Goal: Information Seeking & Learning: Learn about a topic

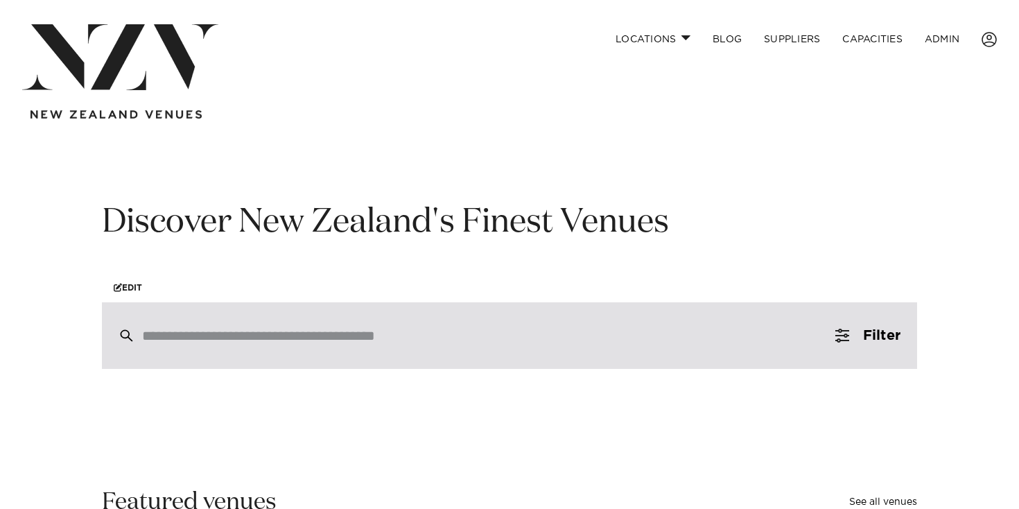
click at [590, 322] on div at bounding box center [509, 335] width 815 height 67
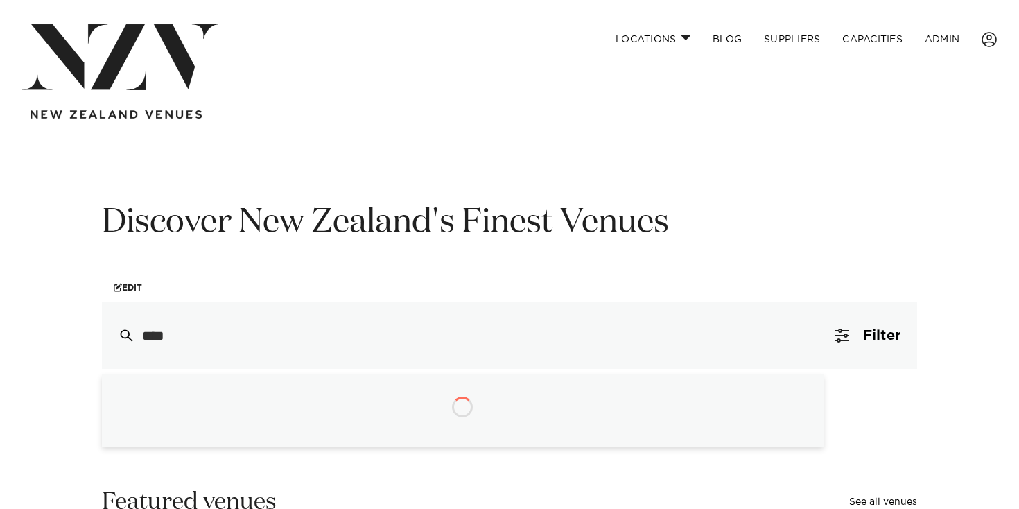
type input "*****"
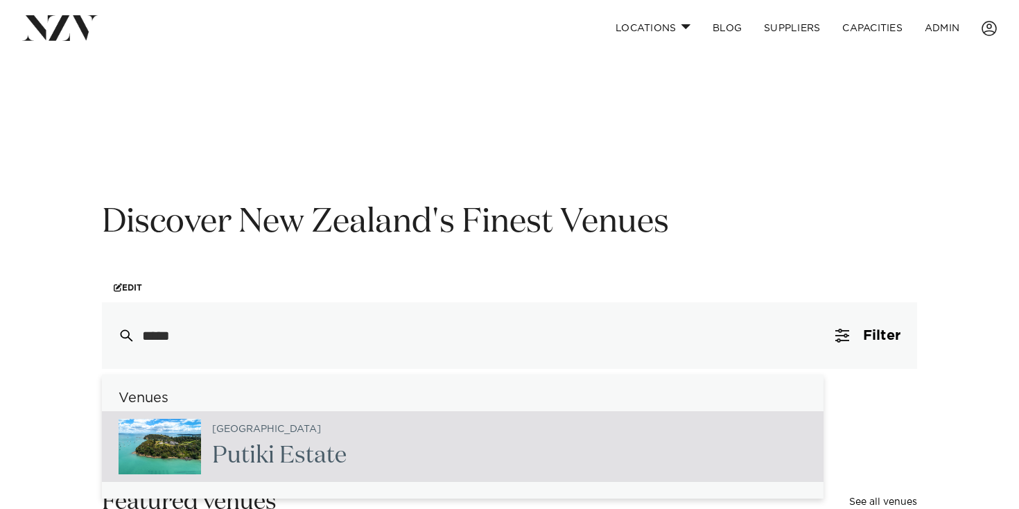
scroll to position [93, 0]
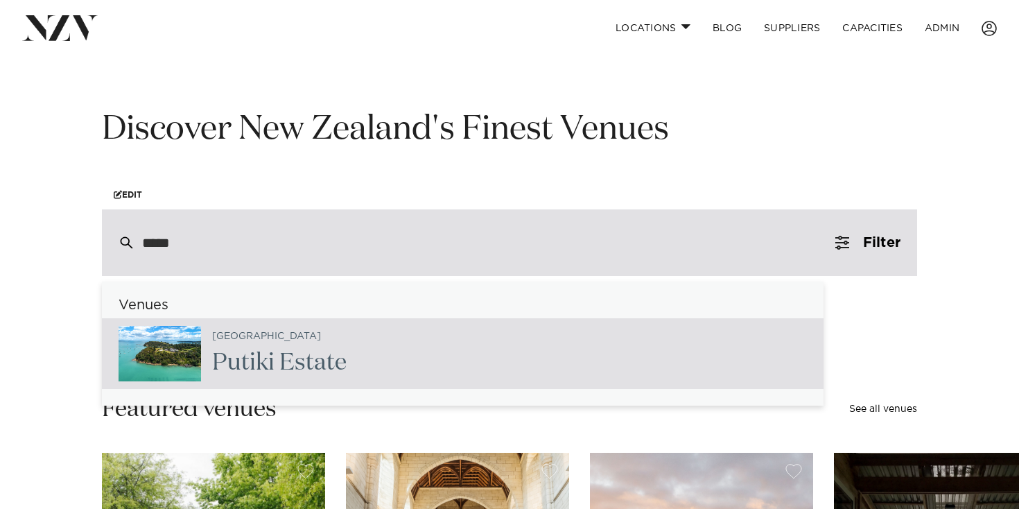
click at [421, 344] on div "Auckland Putik i Estate" at bounding box center [462, 353] width 721 height 71
type input "**********"
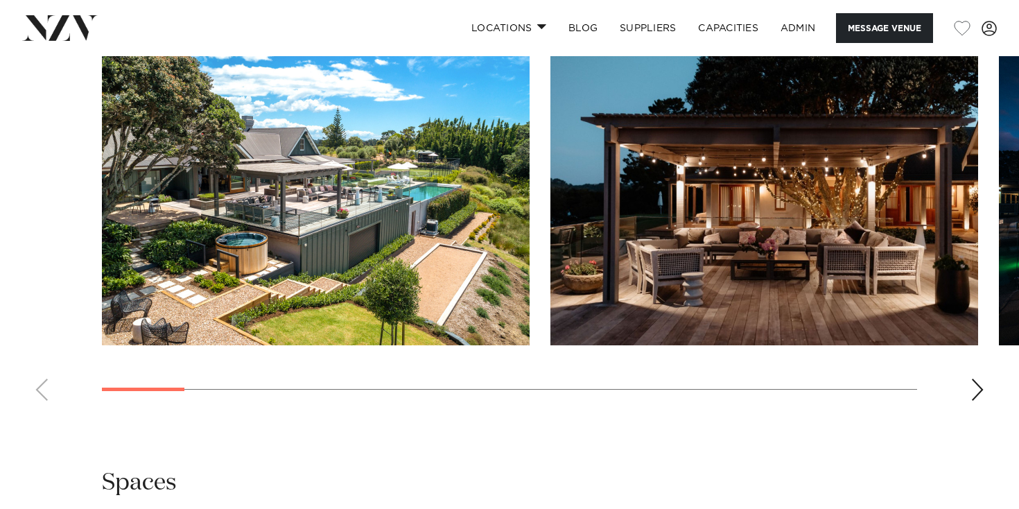
scroll to position [1344, 0]
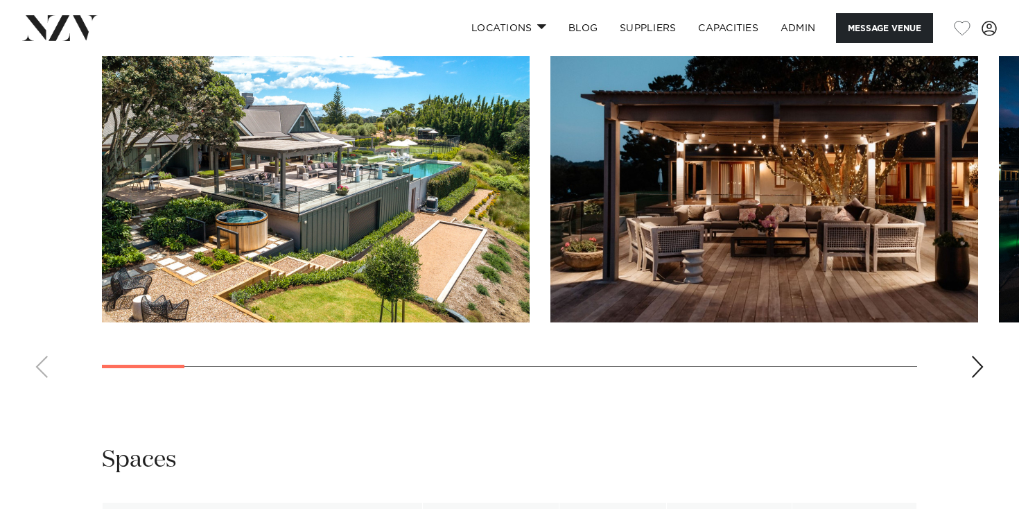
click at [974, 374] on div "Next slide" at bounding box center [977, 366] width 14 height 22
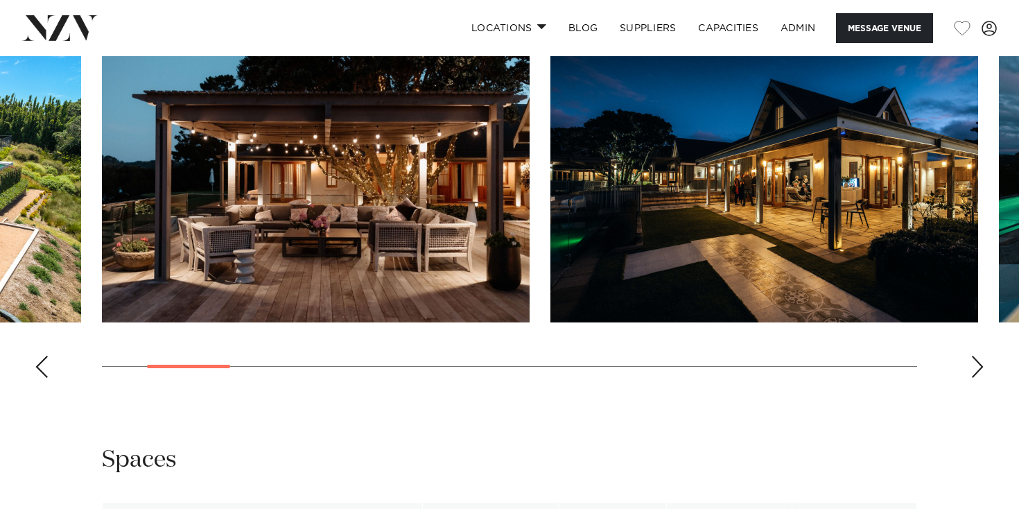
click at [974, 374] on div "Next slide" at bounding box center [977, 366] width 14 height 22
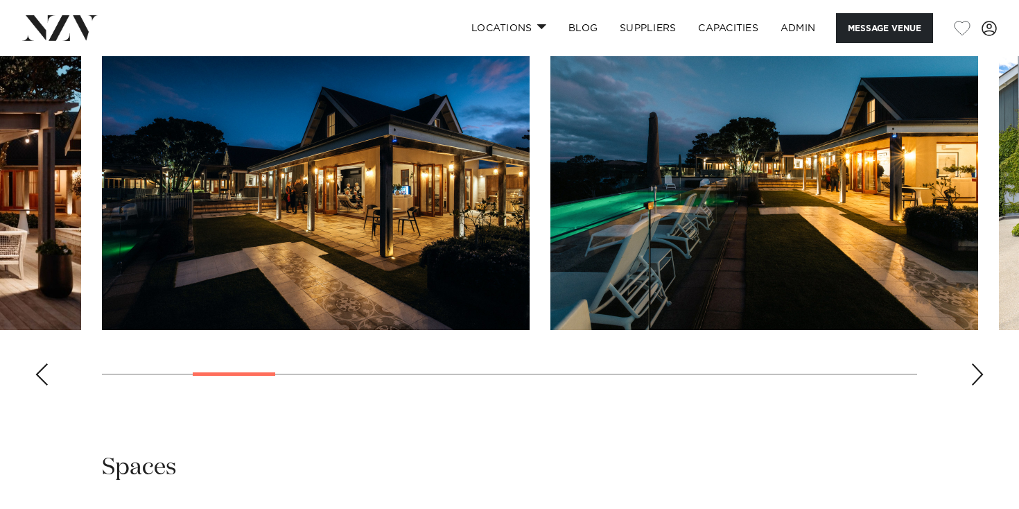
scroll to position [1317, 0]
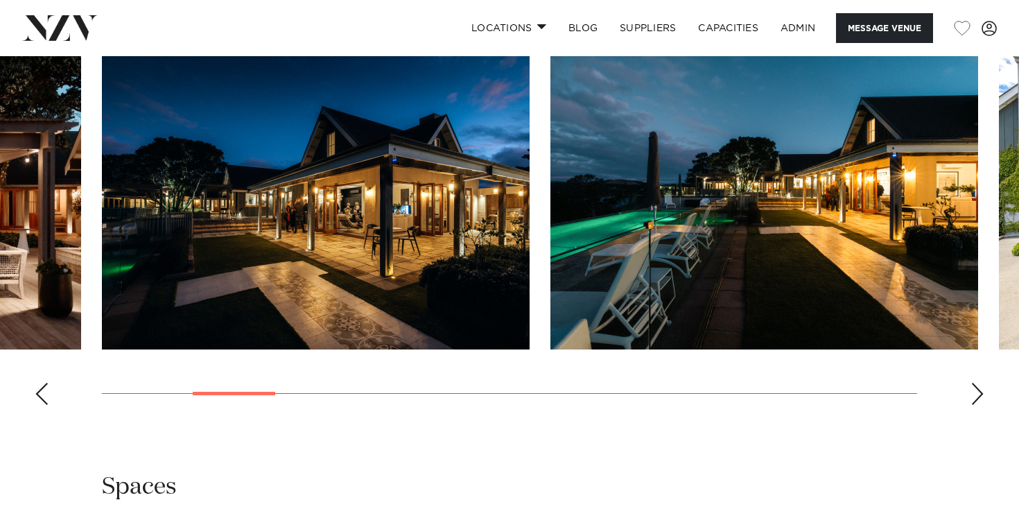
click at [980, 392] on div "Next slide" at bounding box center [977, 393] width 14 height 22
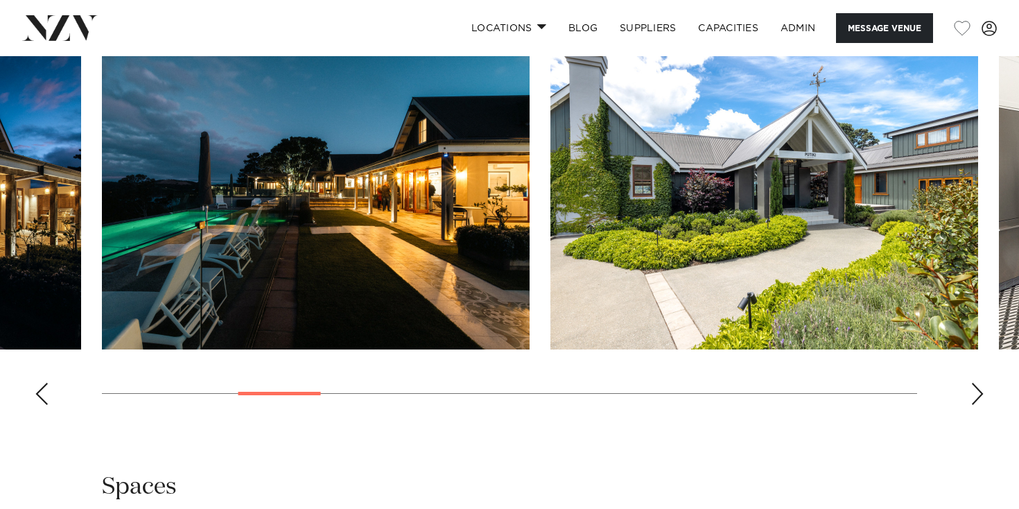
click at [981, 393] on div "Next slide" at bounding box center [977, 393] width 14 height 22
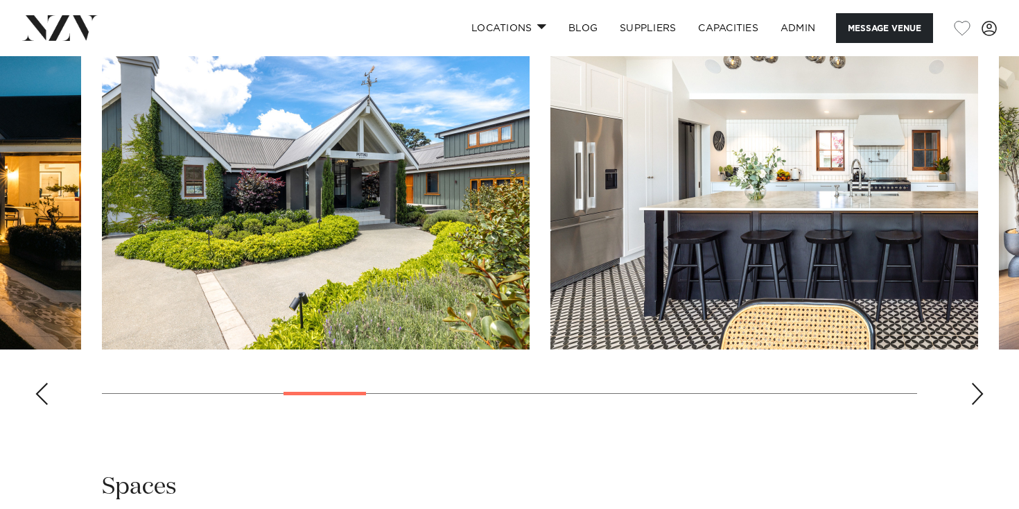
click at [981, 393] on div "Next slide" at bounding box center [977, 393] width 14 height 22
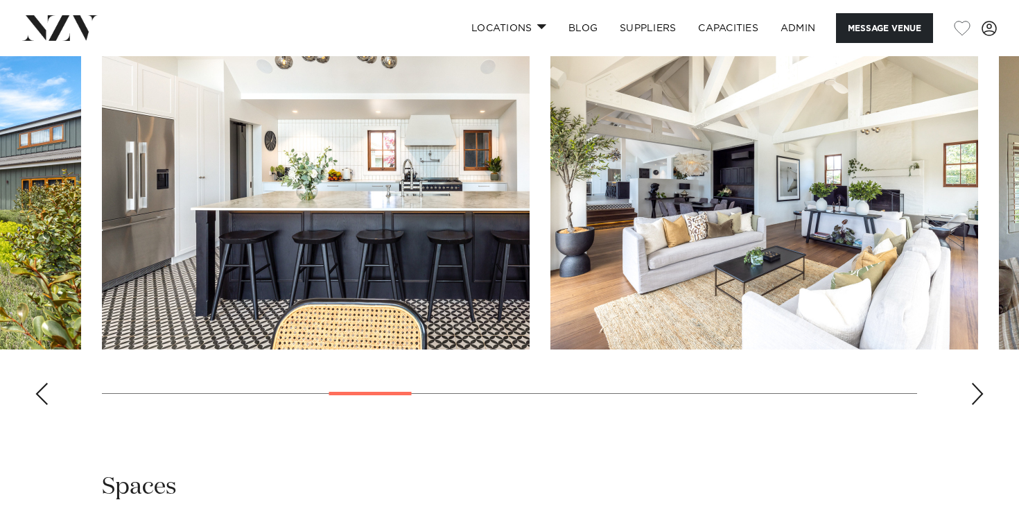
click at [981, 393] on div "Next slide" at bounding box center [977, 393] width 14 height 22
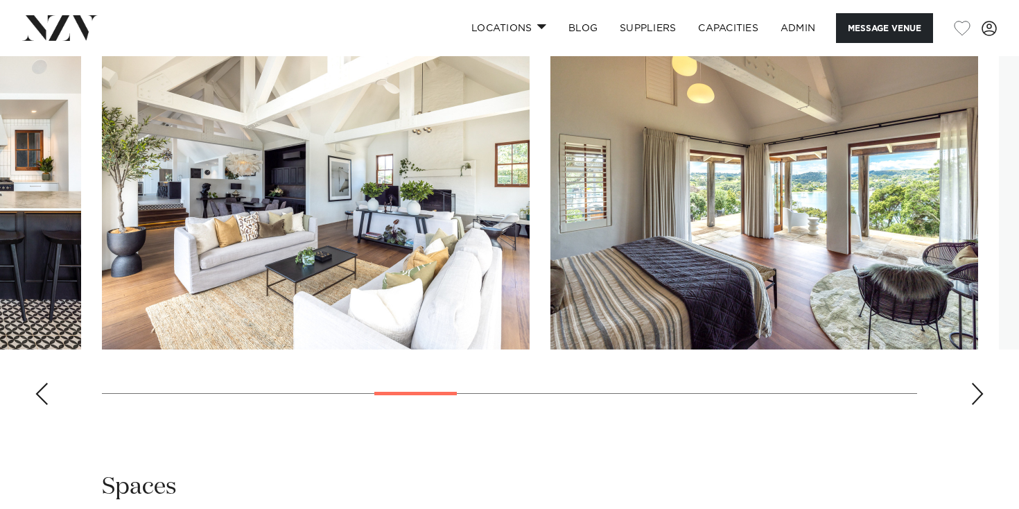
click at [981, 393] on div "Next slide" at bounding box center [977, 393] width 14 height 22
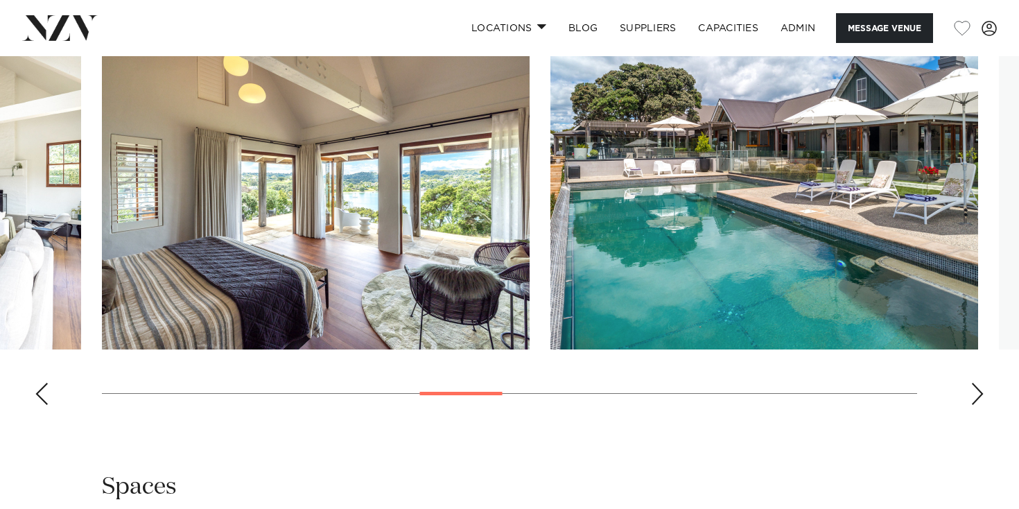
click at [981, 393] on div "Next slide" at bounding box center [977, 393] width 14 height 22
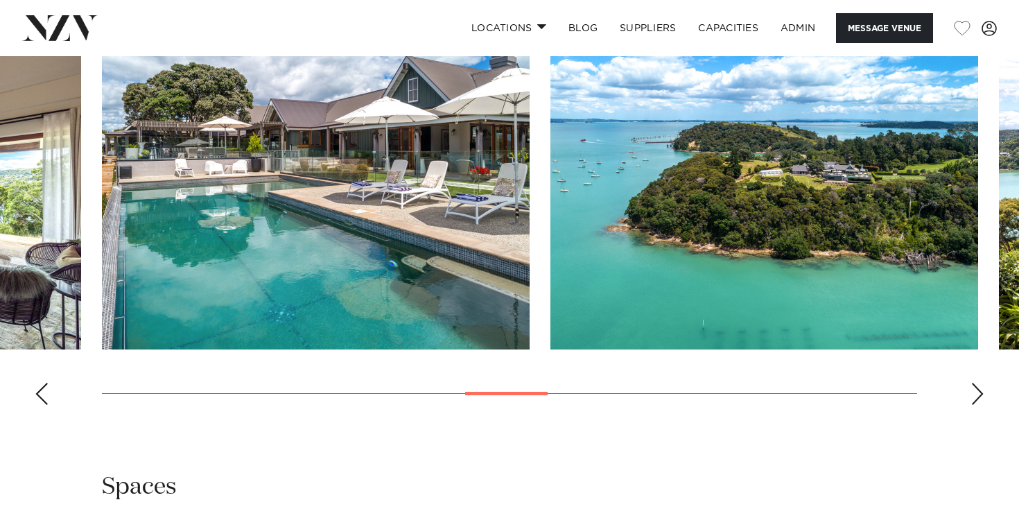
click at [978, 393] on div "Next slide" at bounding box center [977, 393] width 14 height 22
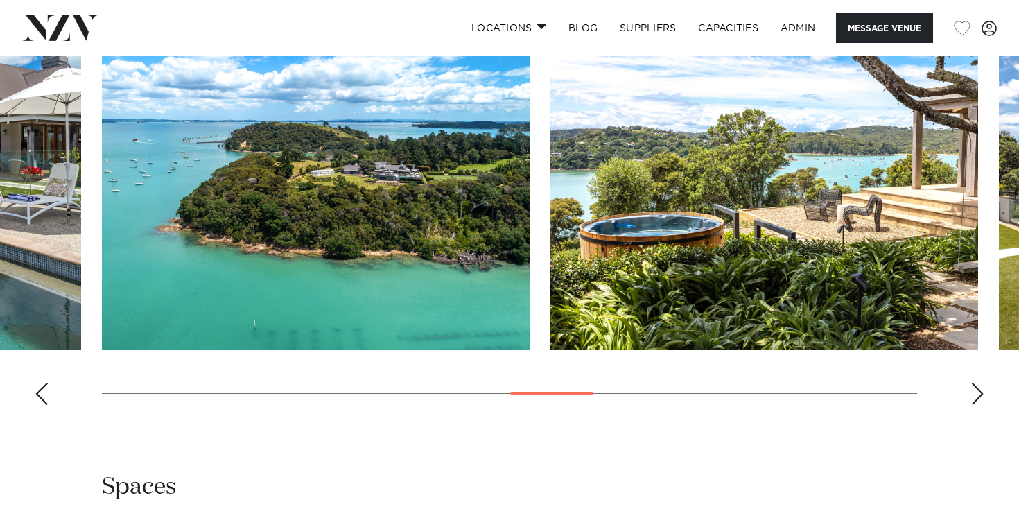
click at [978, 393] on div "Next slide" at bounding box center [977, 393] width 14 height 22
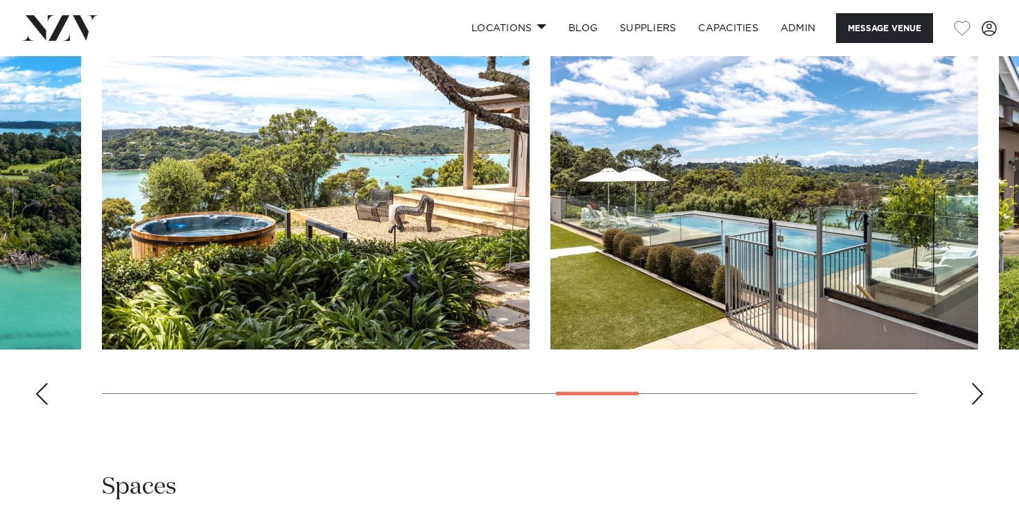
click at [978, 393] on div "Next slide" at bounding box center [977, 393] width 14 height 22
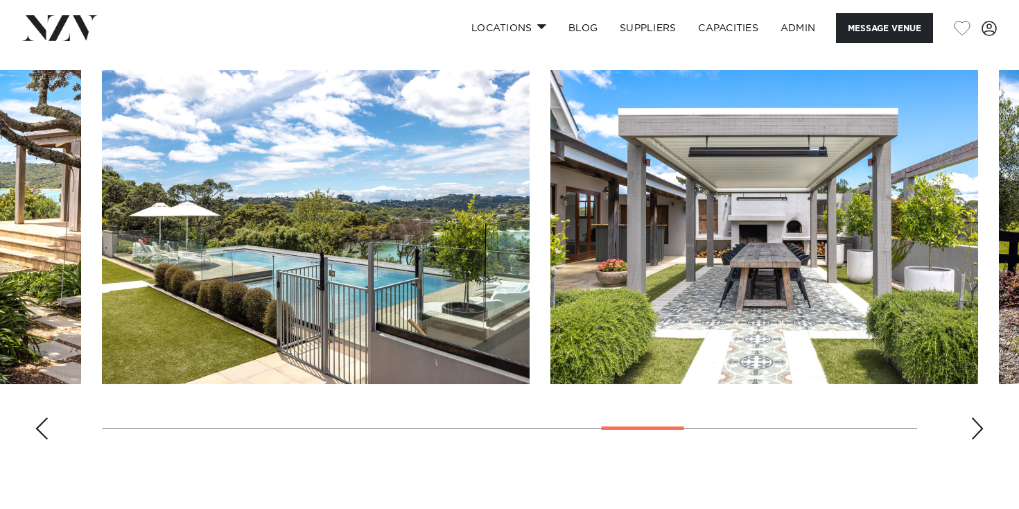
scroll to position [1281, 0]
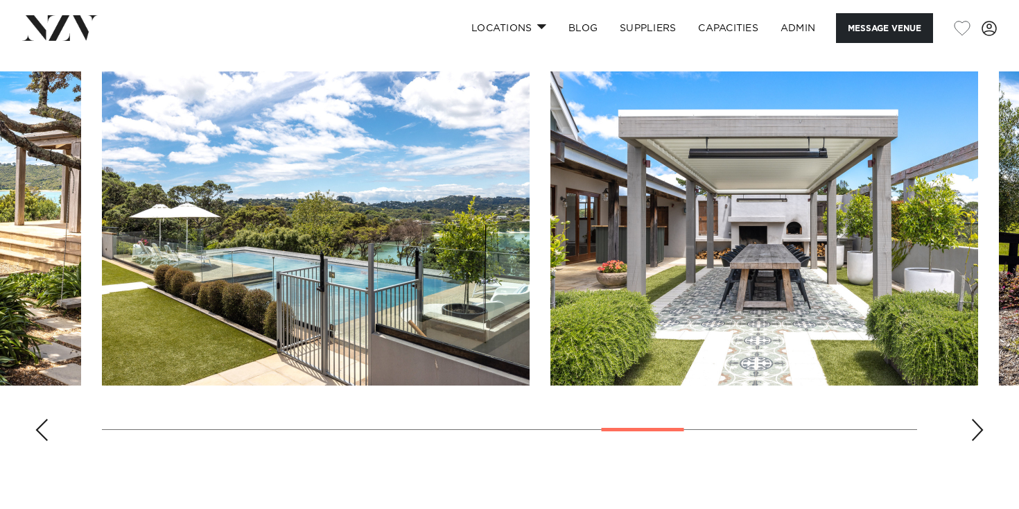
click at [976, 423] on swiper-container at bounding box center [509, 261] width 1019 height 380
click at [977, 430] on div "Next slide" at bounding box center [977, 430] width 14 height 22
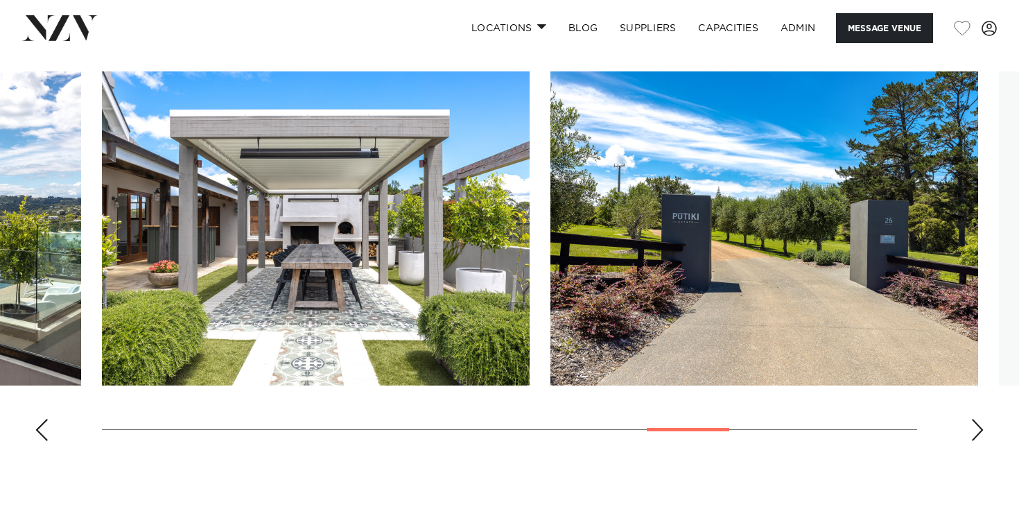
click at [977, 432] on div "Next slide" at bounding box center [977, 430] width 14 height 22
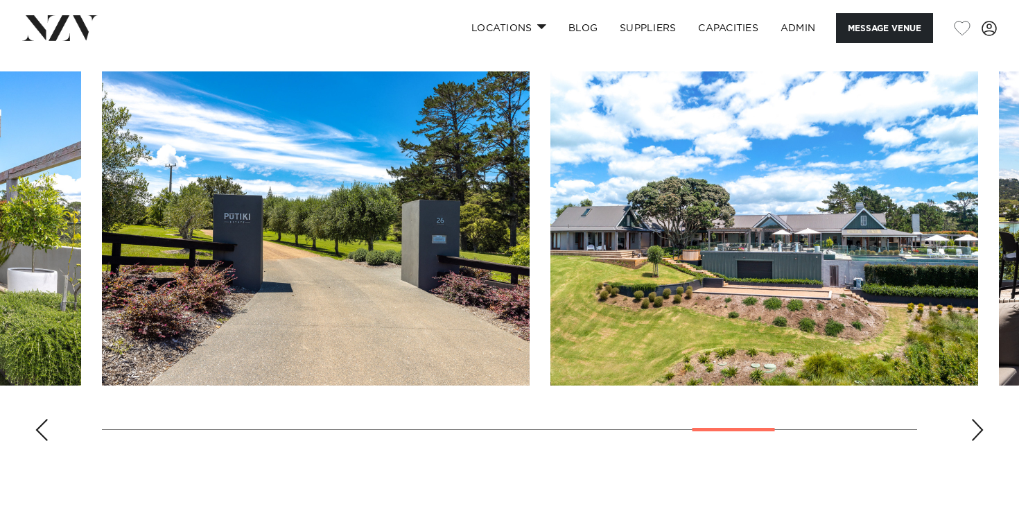
click at [977, 432] on div "Next slide" at bounding box center [977, 430] width 14 height 22
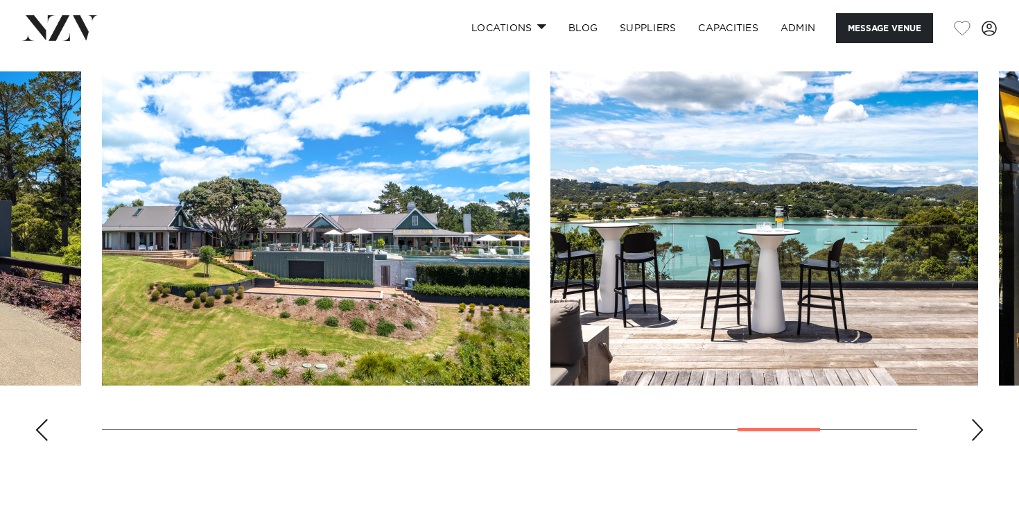
click at [977, 432] on div "Next slide" at bounding box center [977, 430] width 14 height 22
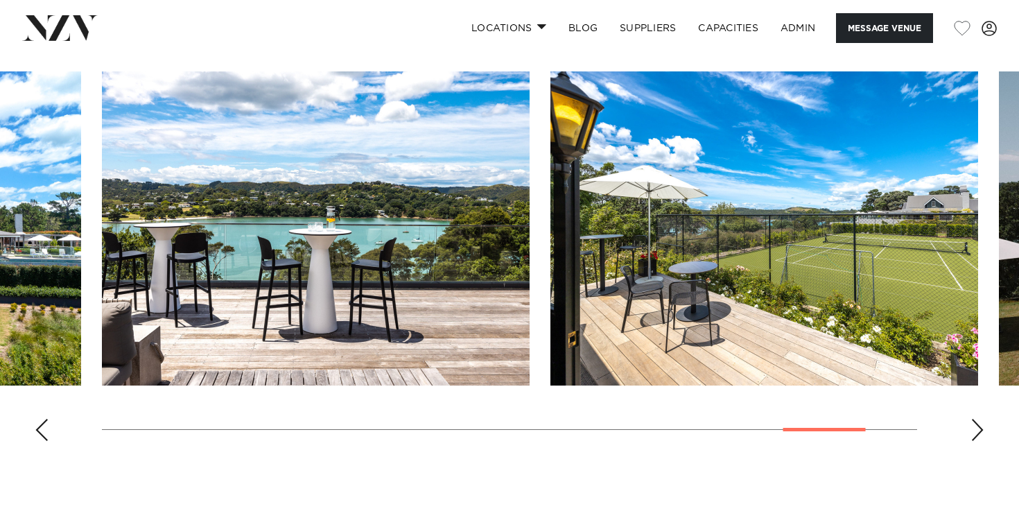
click at [977, 432] on div "Next slide" at bounding box center [977, 430] width 14 height 22
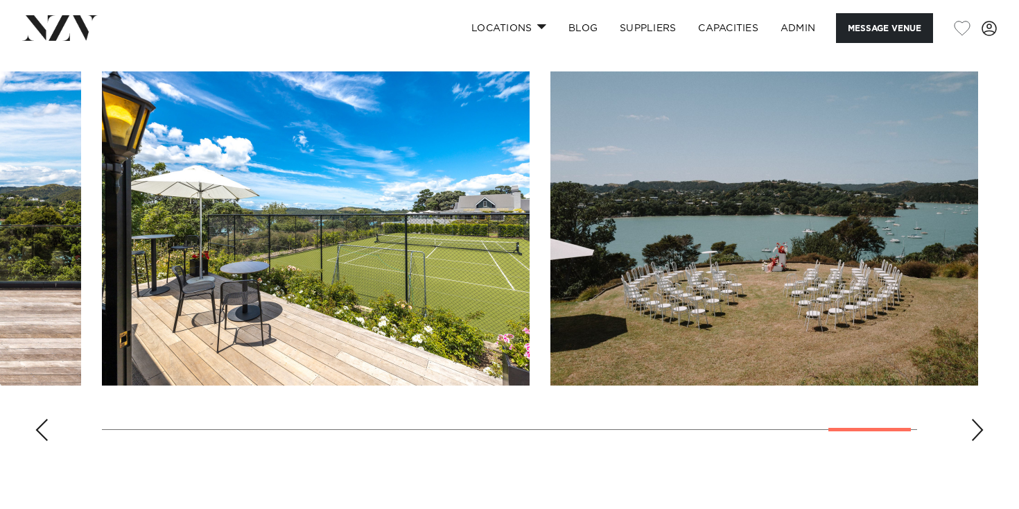
click at [977, 432] on div "Next slide" at bounding box center [977, 430] width 14 height 22
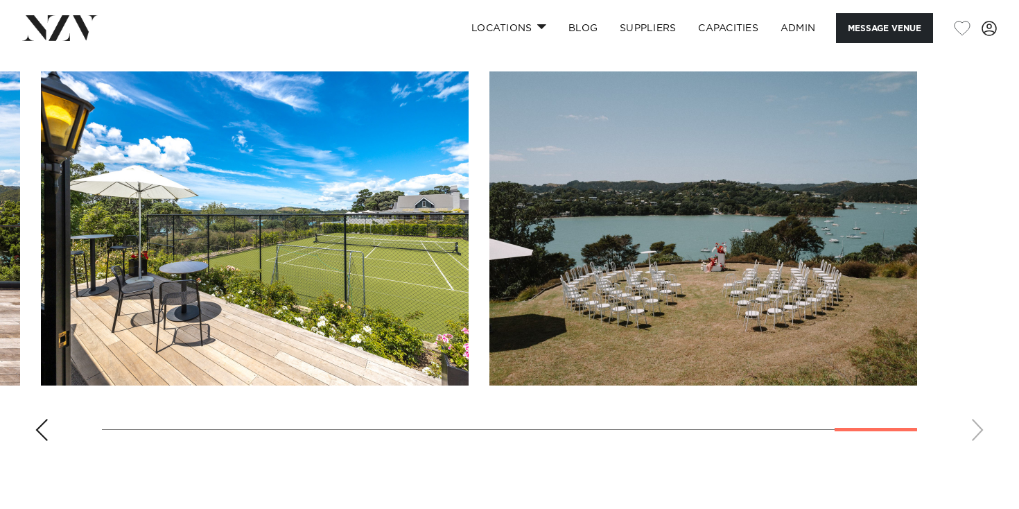
click at [27, 428] on swiper-container at bounding box center [509, 261] width 1019 height 380
click at [36, 428] on div "Previous slide" at bounding box center [42, 430] width 14 height 22
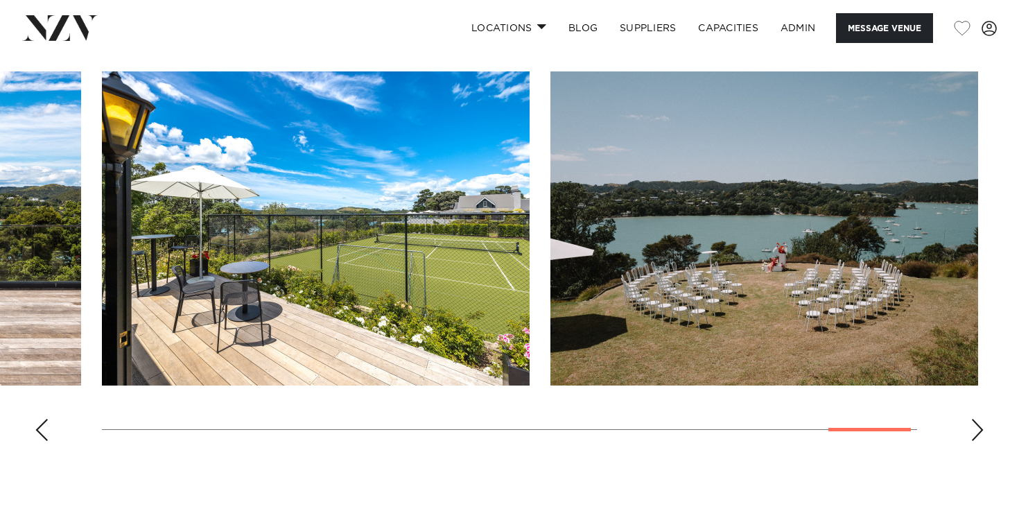
click at [36, 428] on div "Previous slide" at bounding box center [42, 430] width 14 height 22
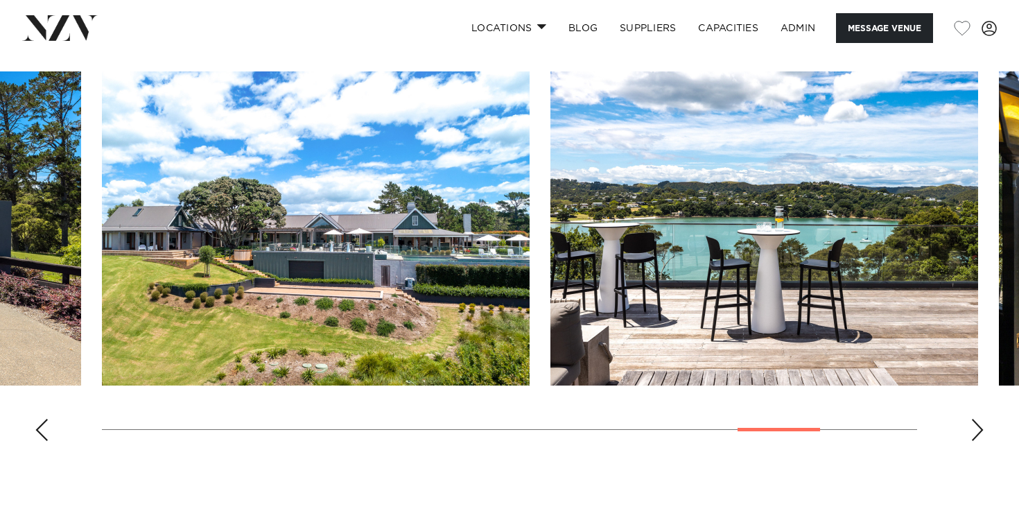
click at [35, 432] on div "Previous slide" at bounding box center [42, 430] width 14 height 22
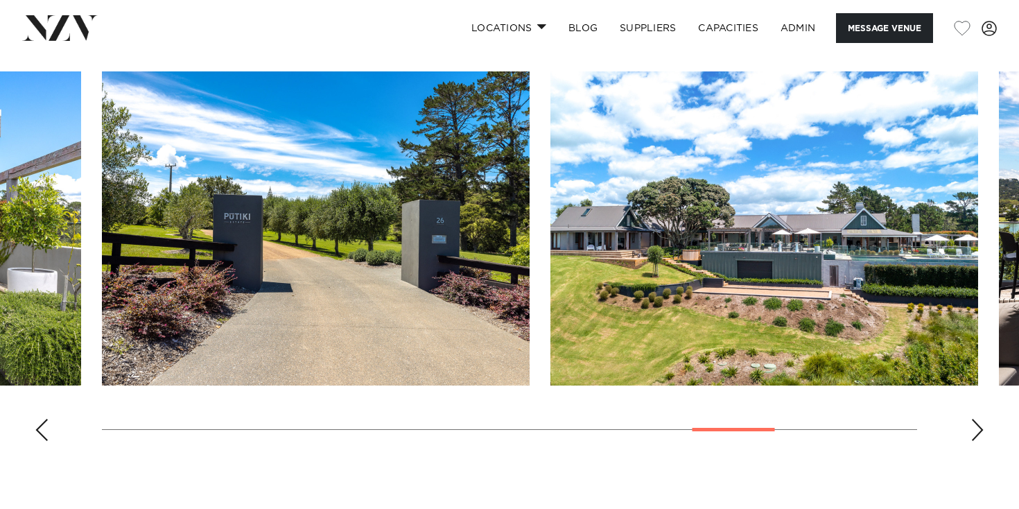
click at [35, 432] on div "Previous slide" at bounding box center [42, 430] width 14 height 22
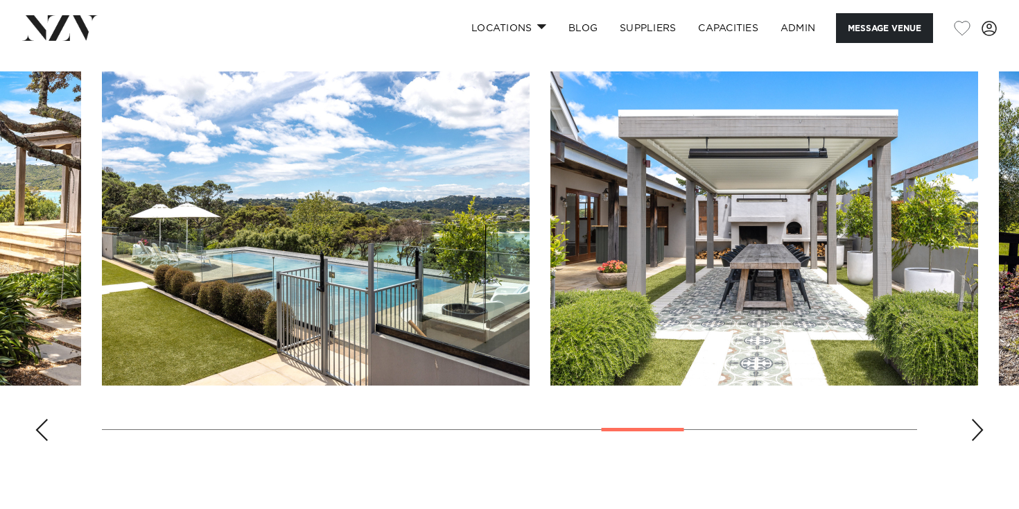
click at [35, 432] on div "Previous slide" at bounding box center [42, 430] width 14 height 22
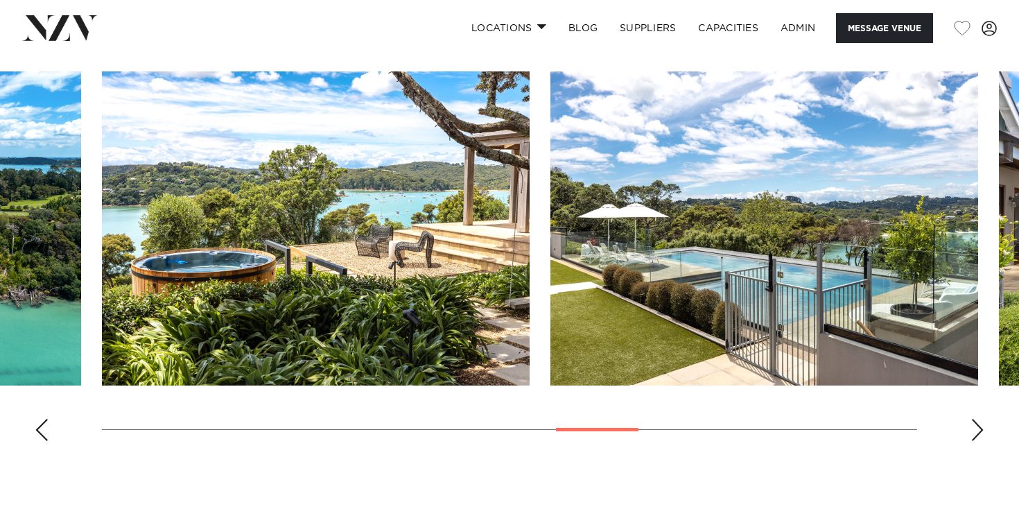
click at [36, 432] on div "Previous slide" at bounding box center [42, 430] width 14 height 22
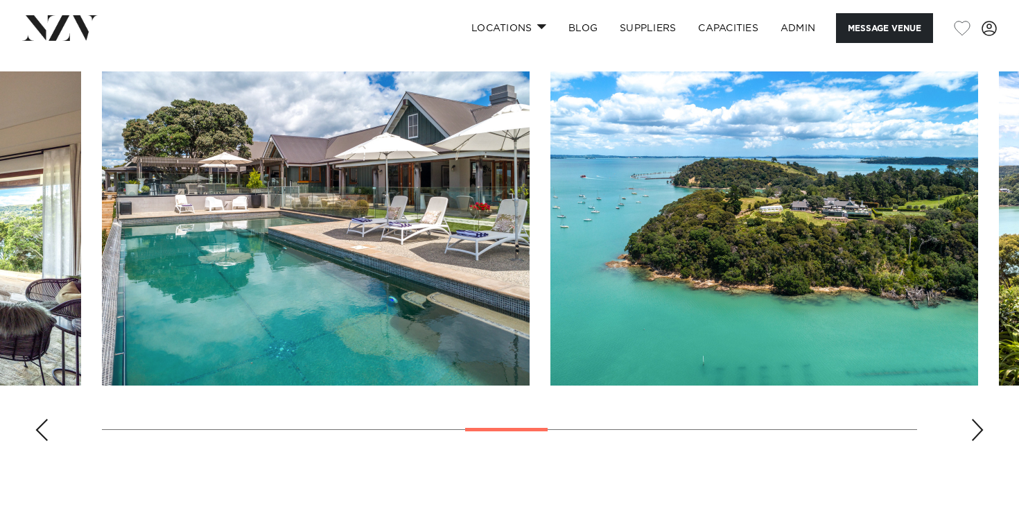
click at [37, 432] on div "Previous slide" at bounding box center [42, 430] width 14 height 22
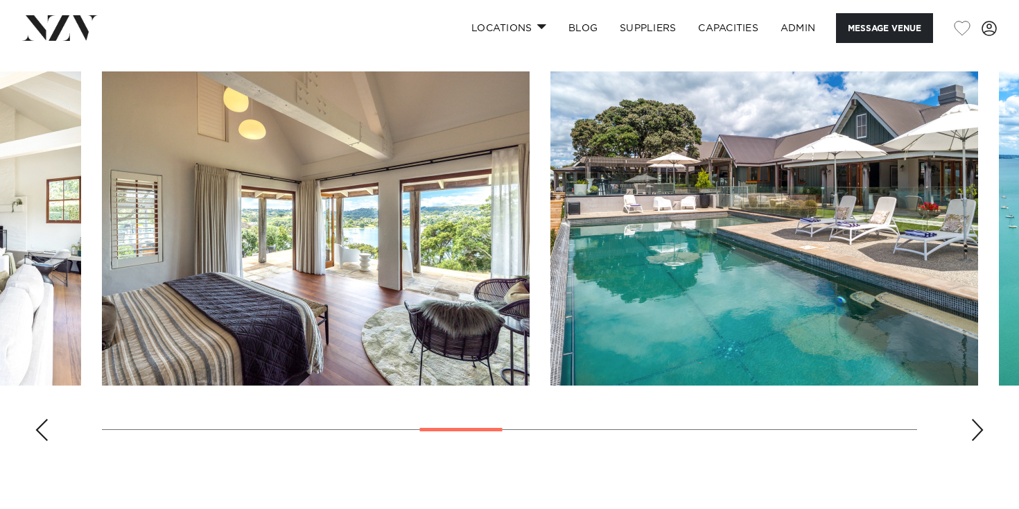
click at [38, 431] on div "Previous slide" at bounding box center [42, 430] width 14 height 22
click at [39, 431] on div "Previous slide" at bounding box center [42, 430] width 14 height 22
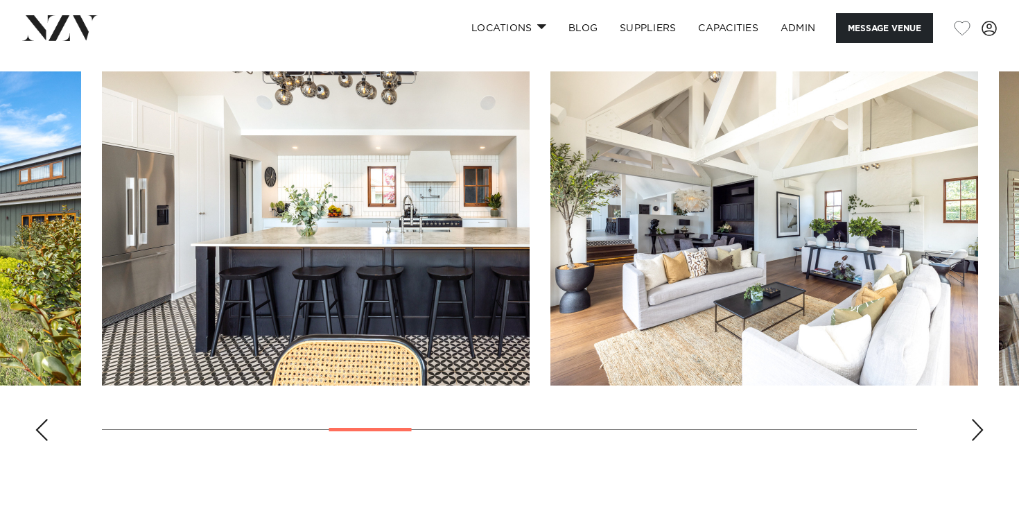
click at [39, 431] on div "Previous slide" at bounding box center [42, 430] width 14 height 22
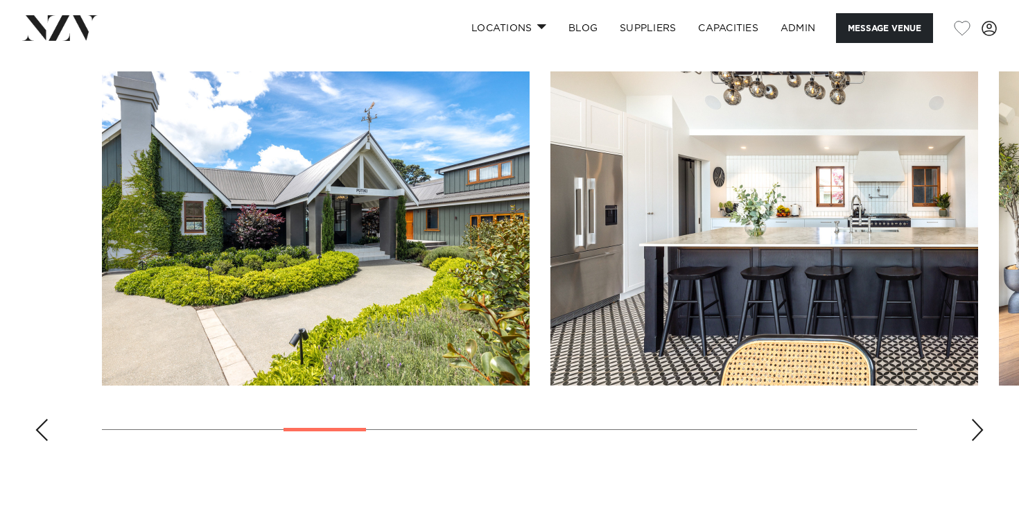
click at [39, 431] on div "Previous slide" at bounding box center [42, 430] width 14 height 22
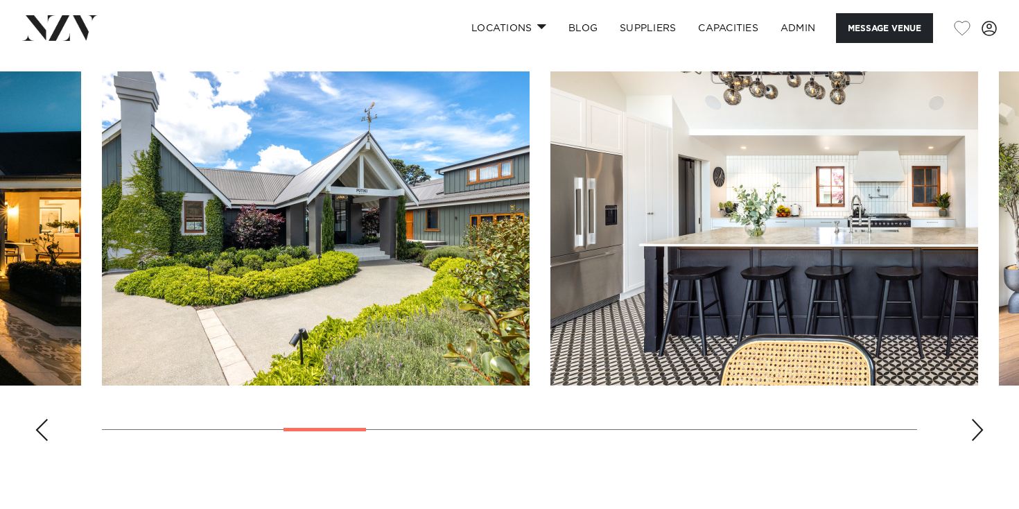
click at [39, 431] on div "Previous slide" at bounding box center [42, 430] width 14 height 22
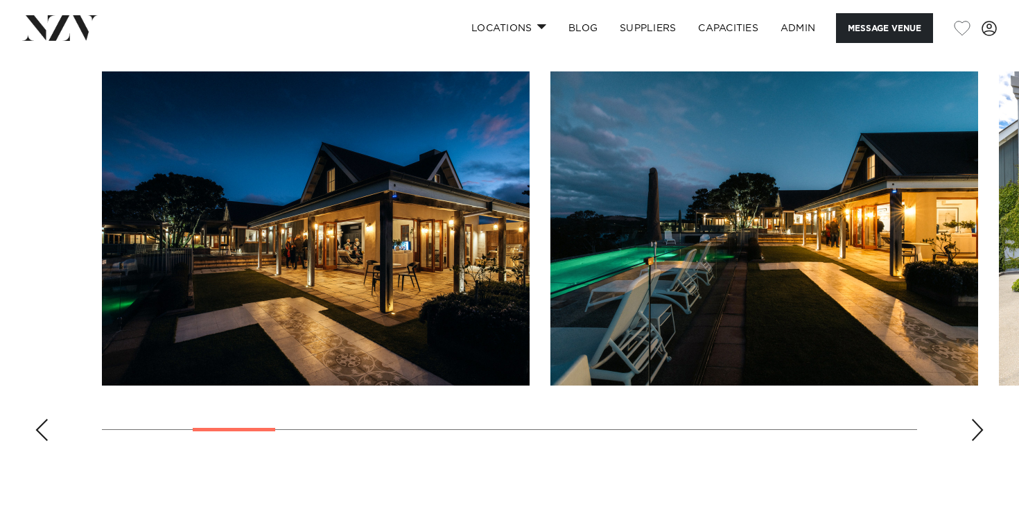
click at [39, 431] on div "Previous slide" at bounding box center [42, 430] width 14 height 22
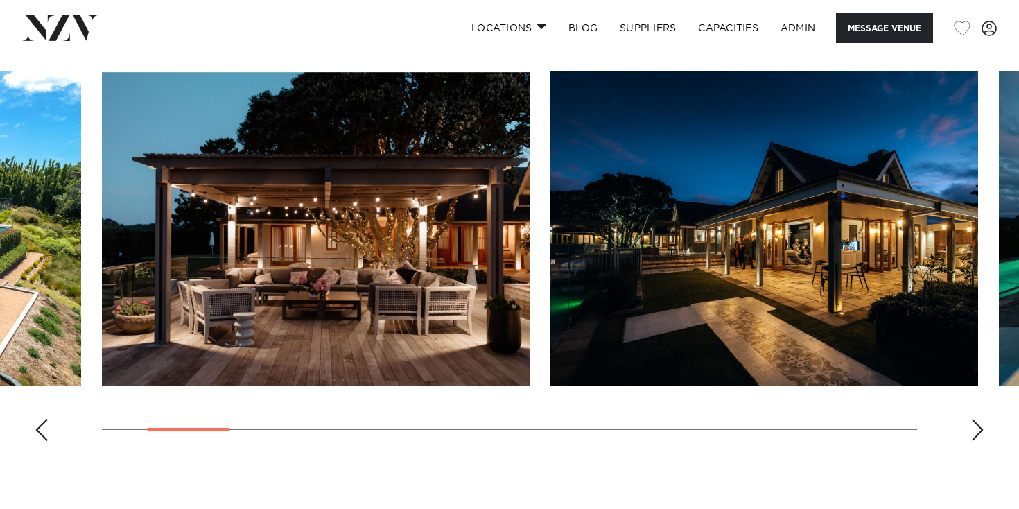
click at [39, 431] on div "Previous slide" at bounding box center [42, 430] width 14 height 22
click at [39, 431] on swiper-container at bounding box center [509, 261] width 1019 height 380
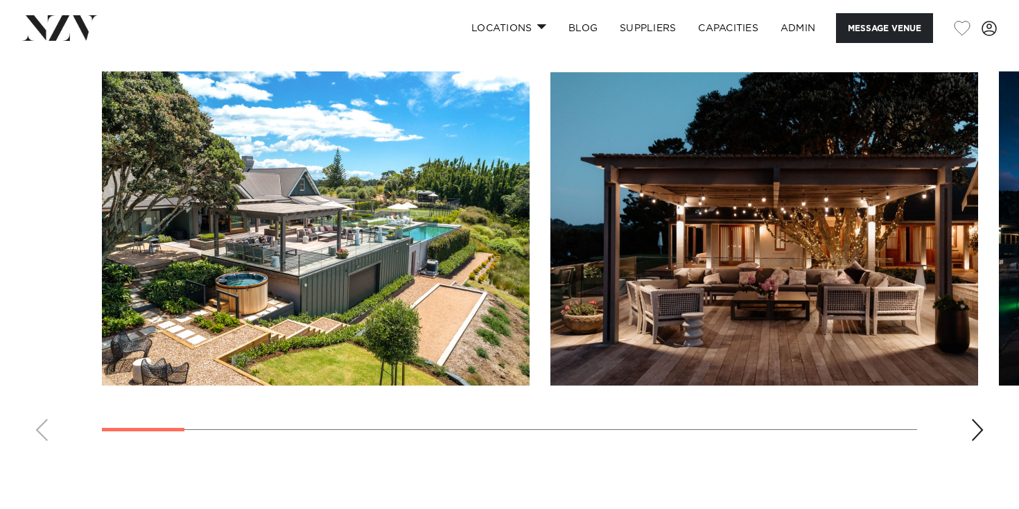
click at [976, 429] on div "Next slide" at bounding box center [977, 430] width 14 height 22
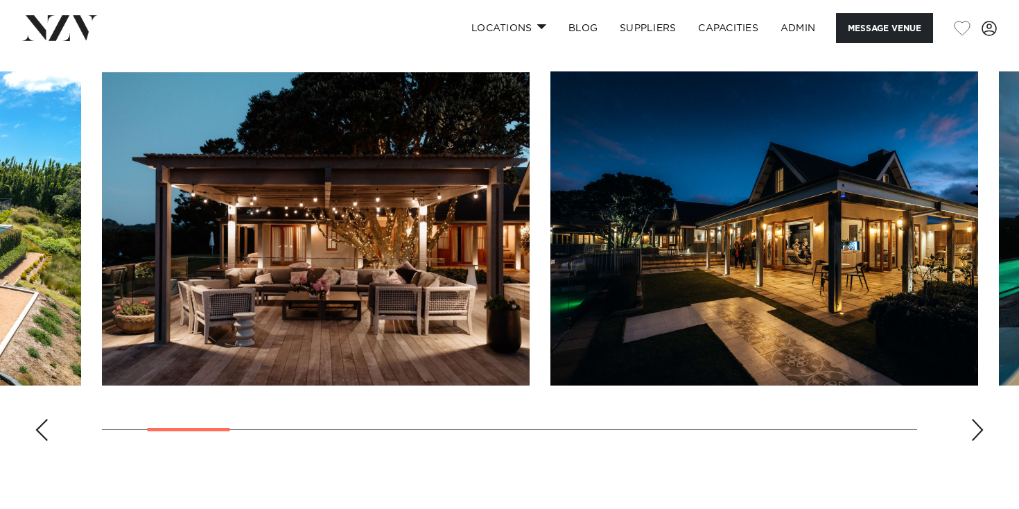
click at [974, 429] on div "Next slide" at bounding box center [977, 430] width 14 height 22
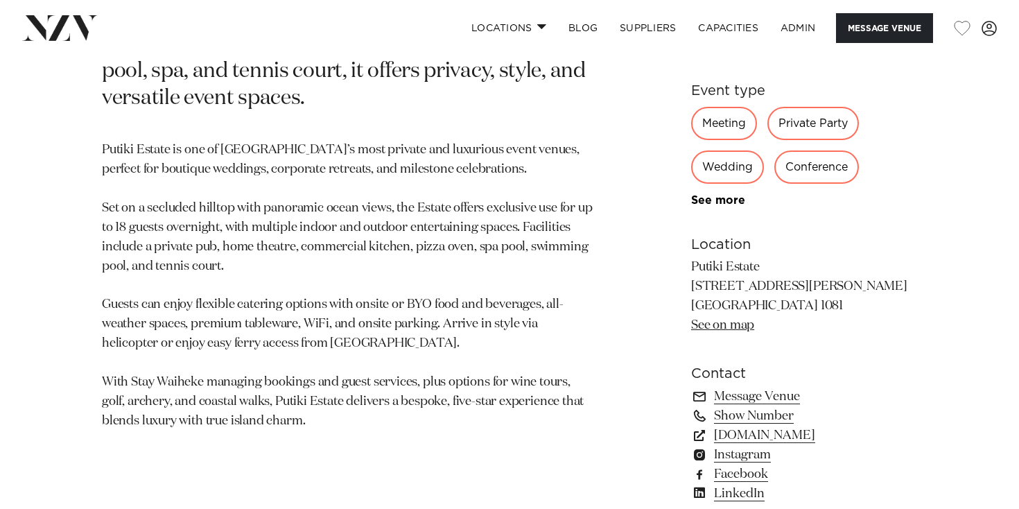
scroll to position [752, 0]
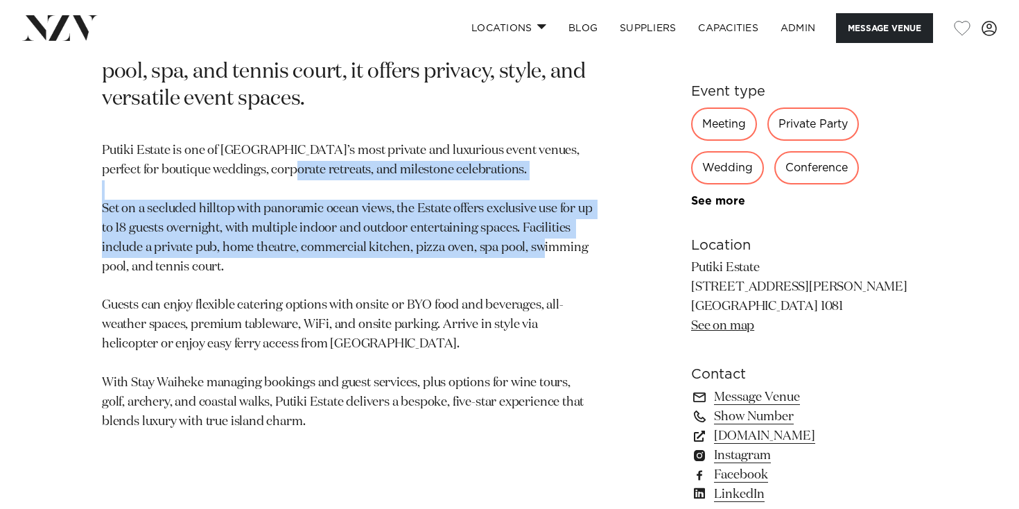
drag, startPoint x: 523, startPoint y: 234, endPoint x: 566, endPoint y: 239, distance: 43.3
click at [566, 239] on p "Putiki Estate is one of Waiheke Island’s most private and luxurious event venue…" at bounding box center [347, 286] width 491 height 290
